Goal: Task Accomplishment & Management: Use online tool/utility

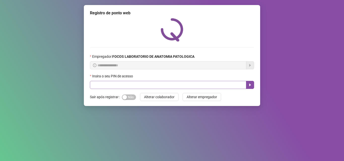
click at [110, 86] on input "text" at bounding box center [168, 85] width 156 height 8
type input "*"
type input "*****"
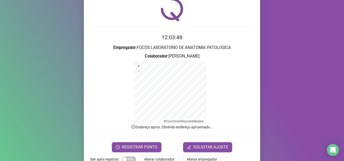
scroll to position [34, 0]
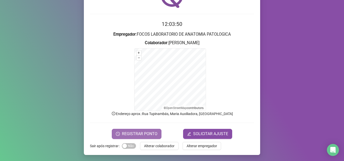
click at [131, 133] on span "REGISTRAR PONTO" at bounding box center [139, 134] width 35 height 6
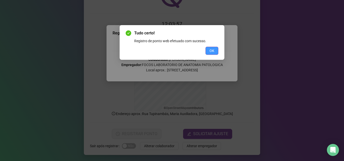
click at [210, 53] on span "OK" at bounding box center [211, 51] width 5 height 6
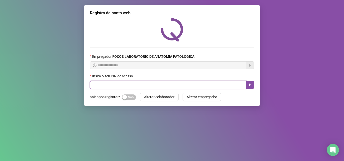
click at [229, 86] on input "text" at bounding box center [168, 85] width 156 height 8
type input "*****"
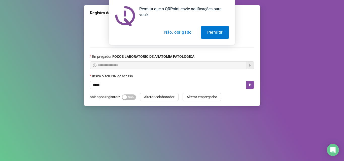
click at [167, 31] on button "Não, obrigado" at bounding box center [178, 32] width 40 height 13
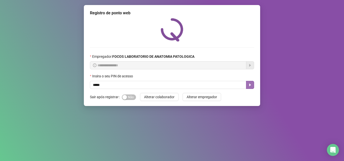
click at [252, 86] on button "button" at bounding box center [250, 85] width 8 height 8
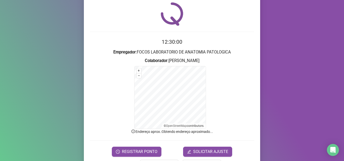
scroll to position [34, 0]
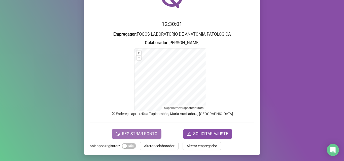
click at [142, 137] on span "REGISTRAR PONTO" at bounding box center [139, 134] width 35 height 6
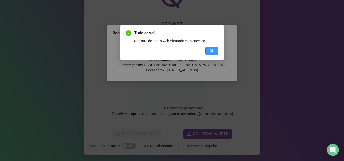
click at [209, 51] on span "OK" at bounding box center [211, 51] width 5 height 6
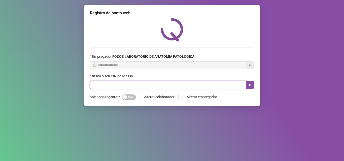
click at [149, 86] on input "text" at bounding box center [168, 85] width 156 height 8
type input "*****"
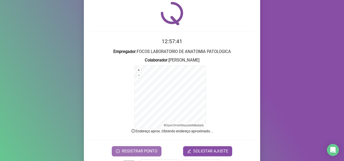
scroll to position [25, 0]
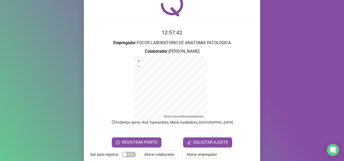
click at [128, 137] on form "12:57:42 Empregador : FOCOS LABORATORIO DE ANATOMIA PATOLOGICA Colaborador : MA…" at bounding box center [172, 88] width 164 height 119
click at [128, 139] on button "REGISTRAR PONTO" at bounding box center [137, 143] width 50 height 10
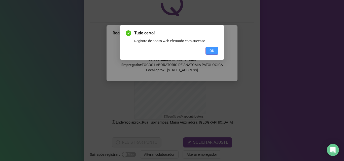
click at [211, 51] on span "OK" at bounding box center [211, 51] width 5 height 6
